Goal: Information Seeking & Learning: Learn about a topic

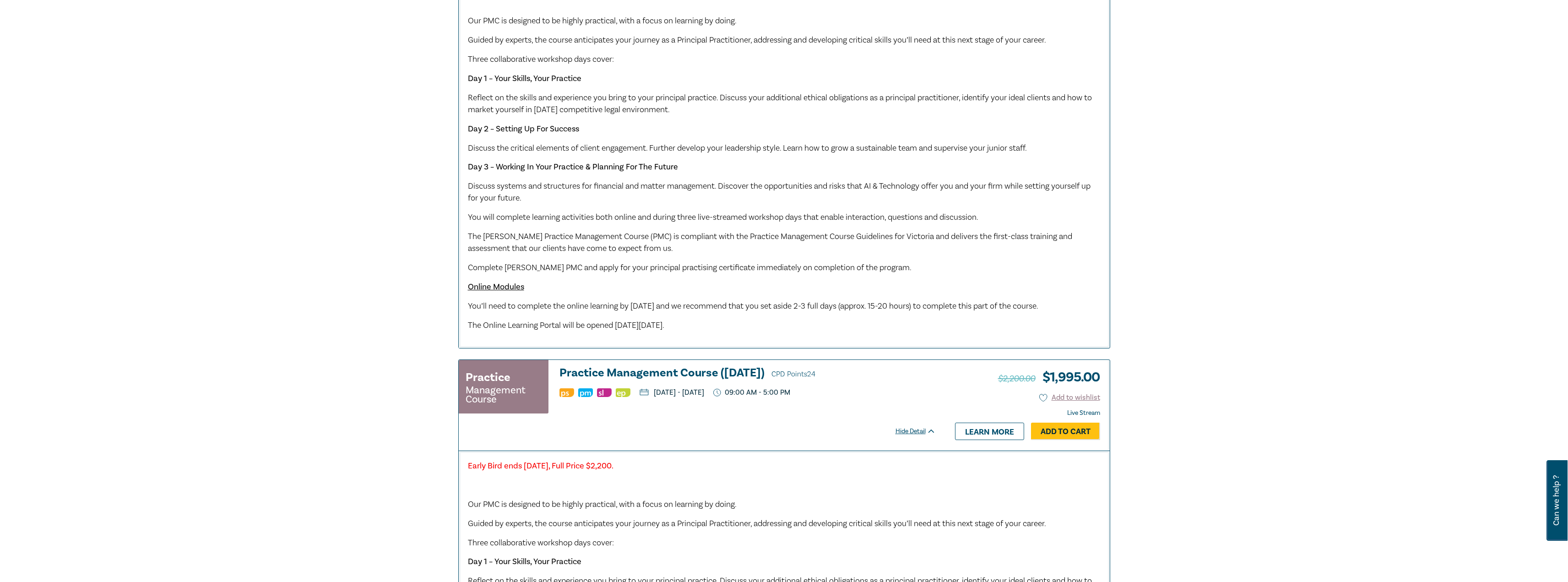
scroll to position [458, 0]
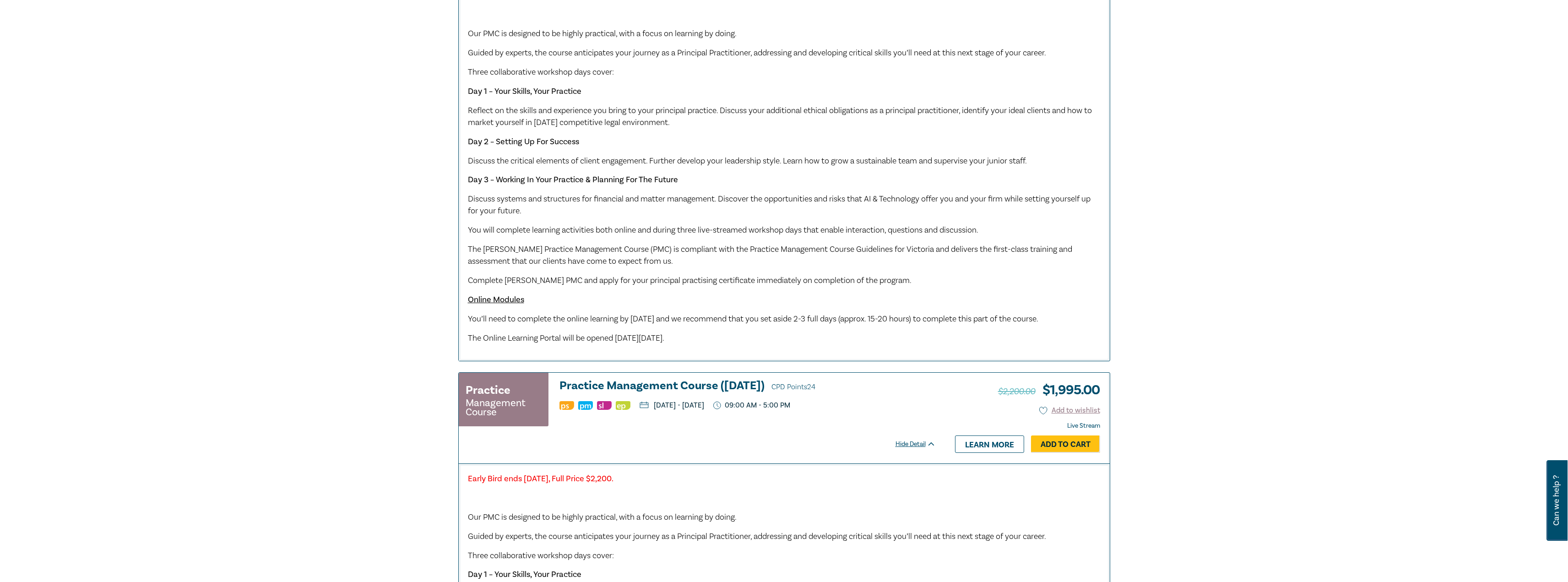
click at [727, 344] on p "The Online Learning Portal will be opened [DATE][DATE]." at bounding box center [784, 339] width 633 height 12
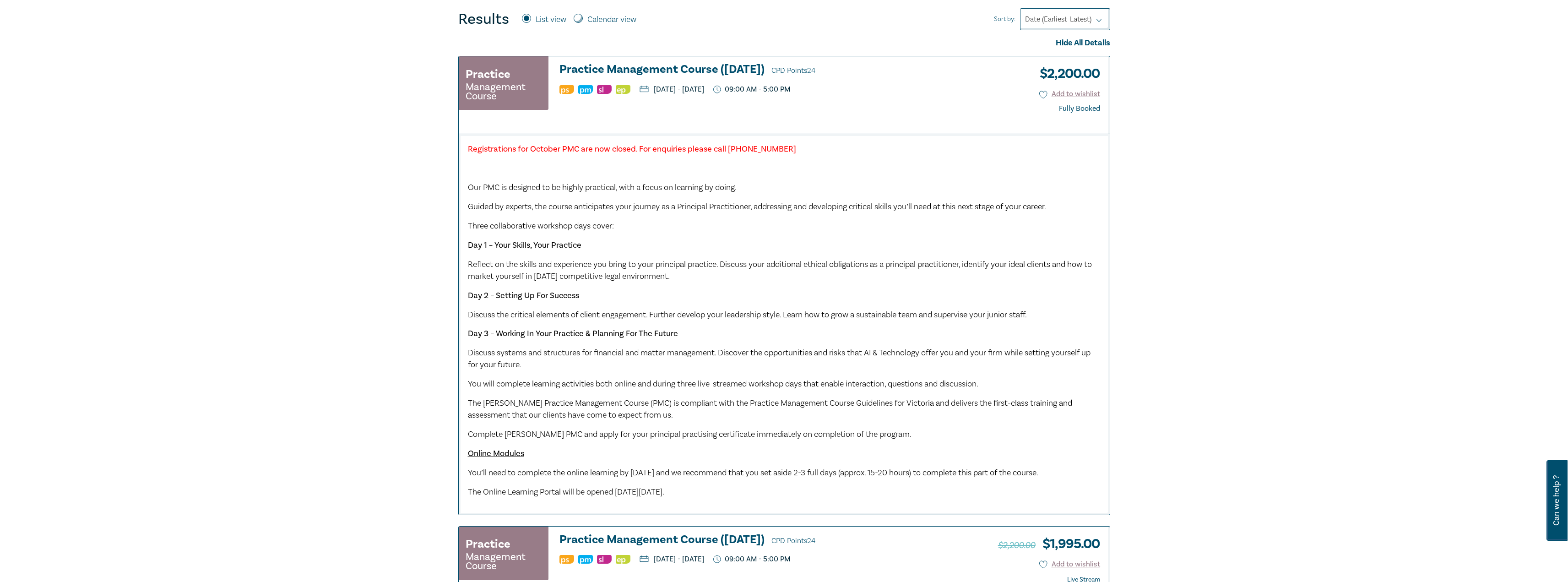
scroll to position [230, 0]
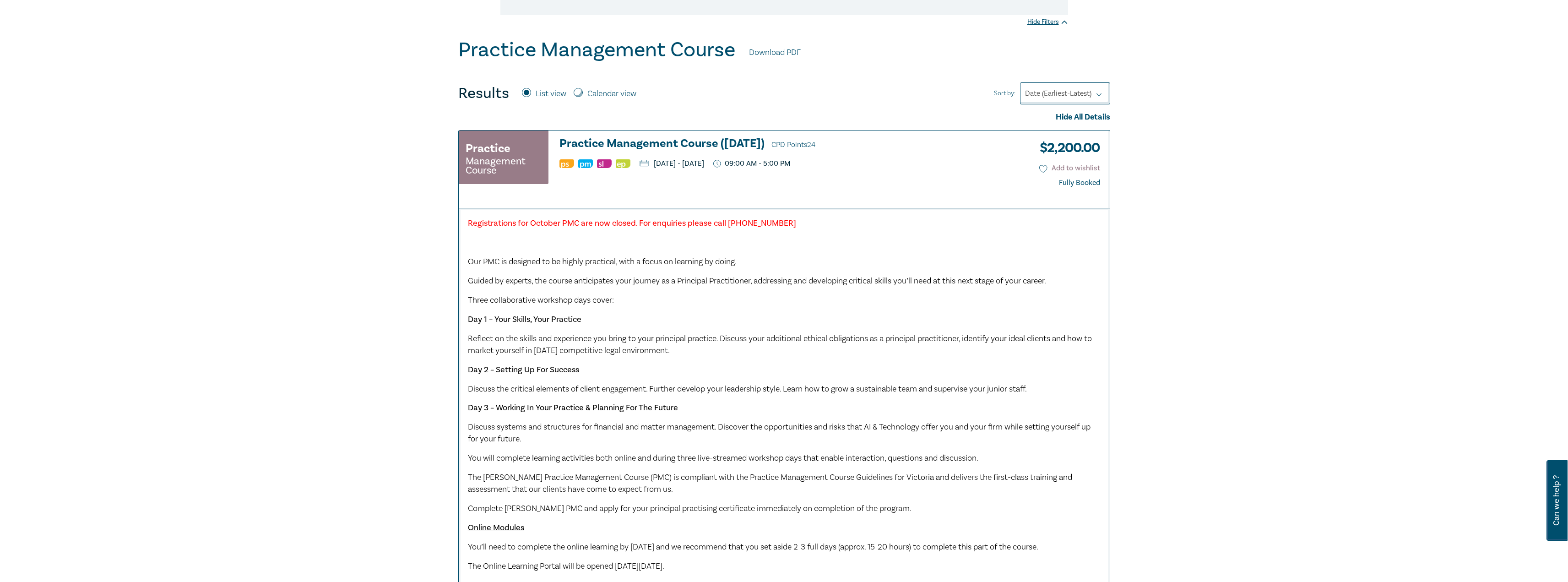
drag, startPoint x: 730, startPoint y: 348, endPoint x: 459, endPoint y: 139, distance: 342.2
click at [459, 139] on div "Practice Management Course Practice Management Course ([DATE]) CPD Points 24 [D…" at bounding box center [784, 360] width 652 height 459
click at [490, 249] on p at bounding box center [784, 243] width 633 height 12
click at [466, 247] on div "Registrations for October PMC are now closed. For enquiries please call [PHONE_…" at bounding box center [784, 398] width 651 height 381
click at [470, 243] on p at bounding box center [784, 243] width 633 height 12
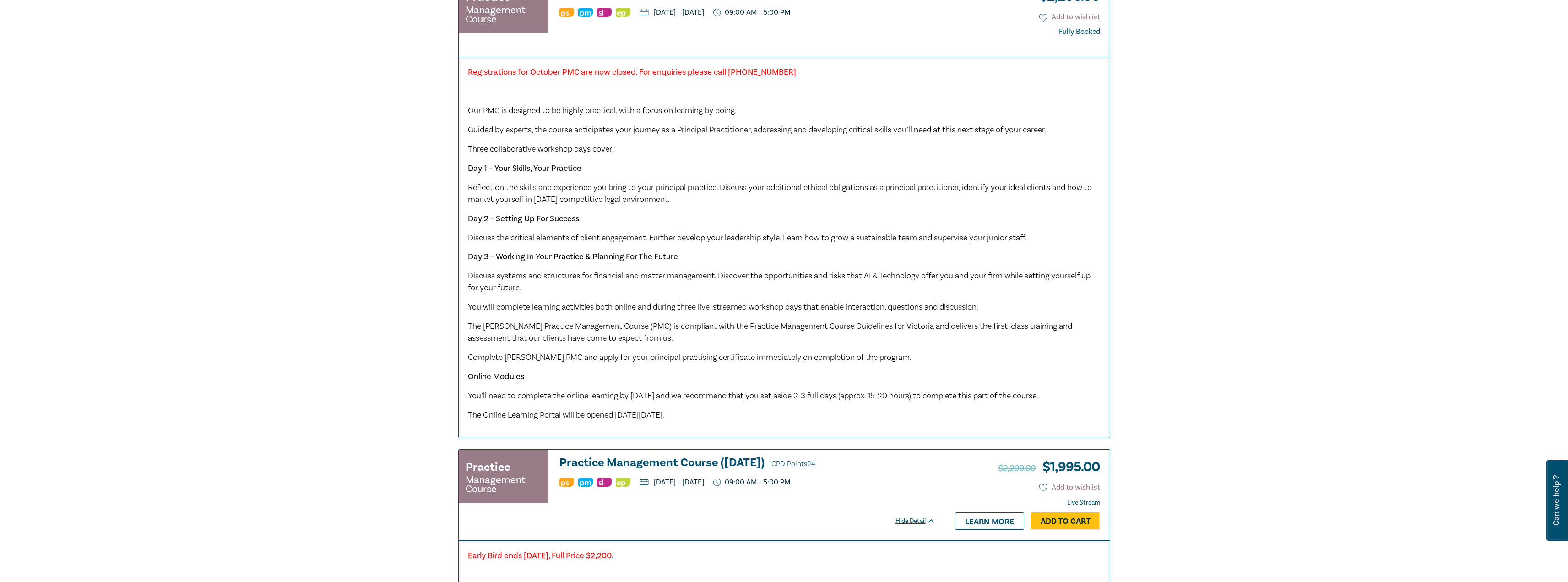
scroll to position [322, 0]
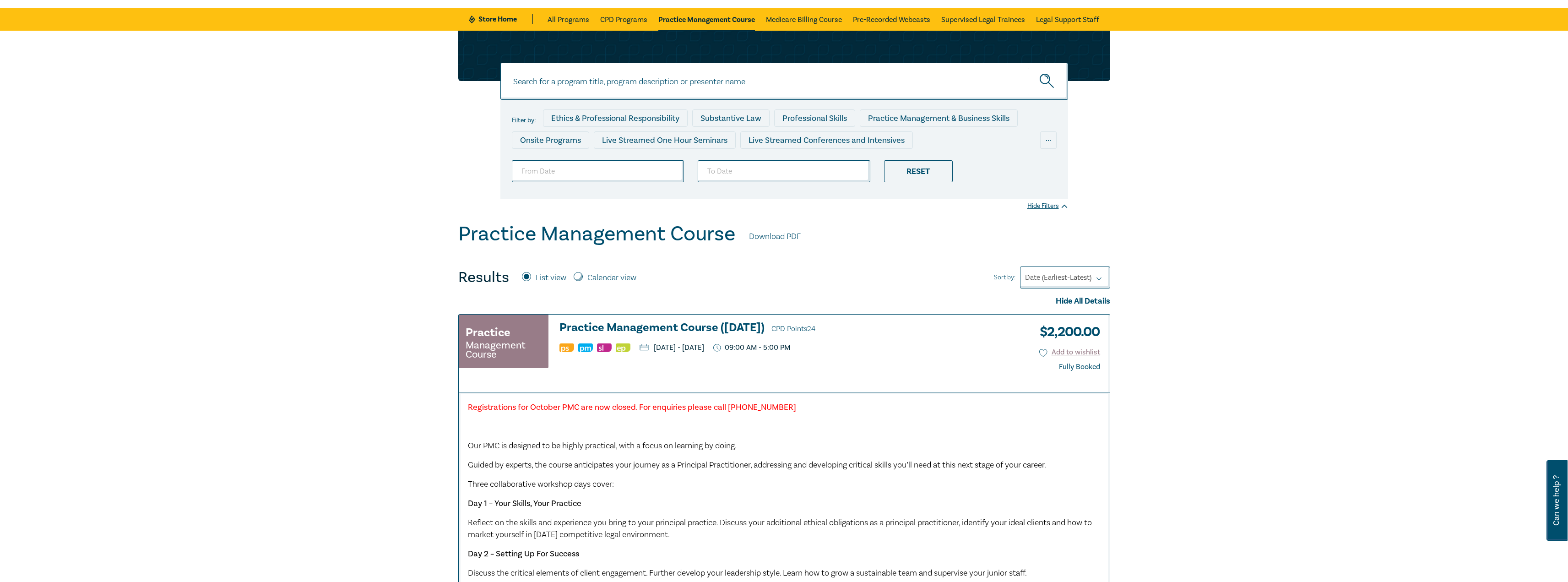
scroll to position [92, 0]
